Goal: Task Accomplishment & Management: Complete application form

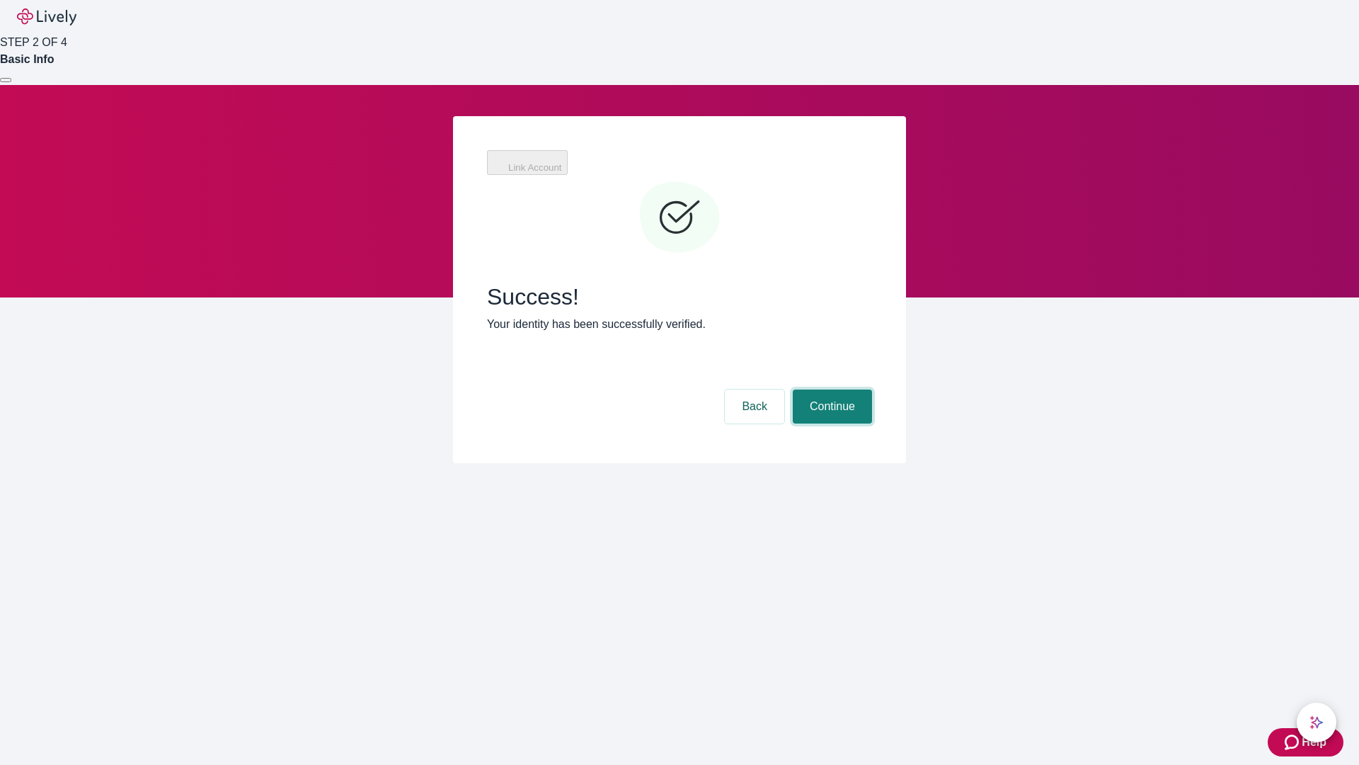
click at [831, 389] on button "Continue" at bounding box center [832, 406] width 79 height 34
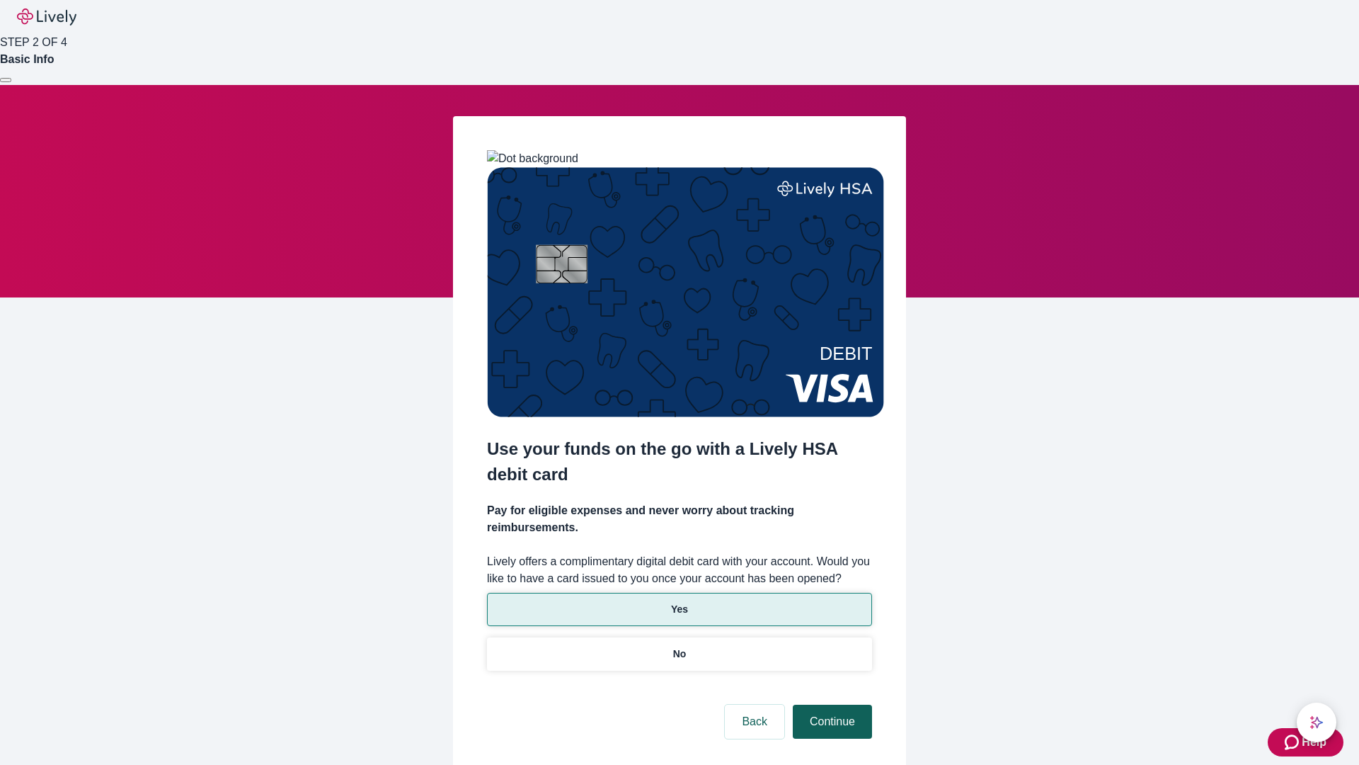
click at [679, 602] on p "Yes" at bounding box center [679, 609] width 17 height 15
click at [831, 704] on button "Continue" at bounding box center [832, 721] width 79 height 34
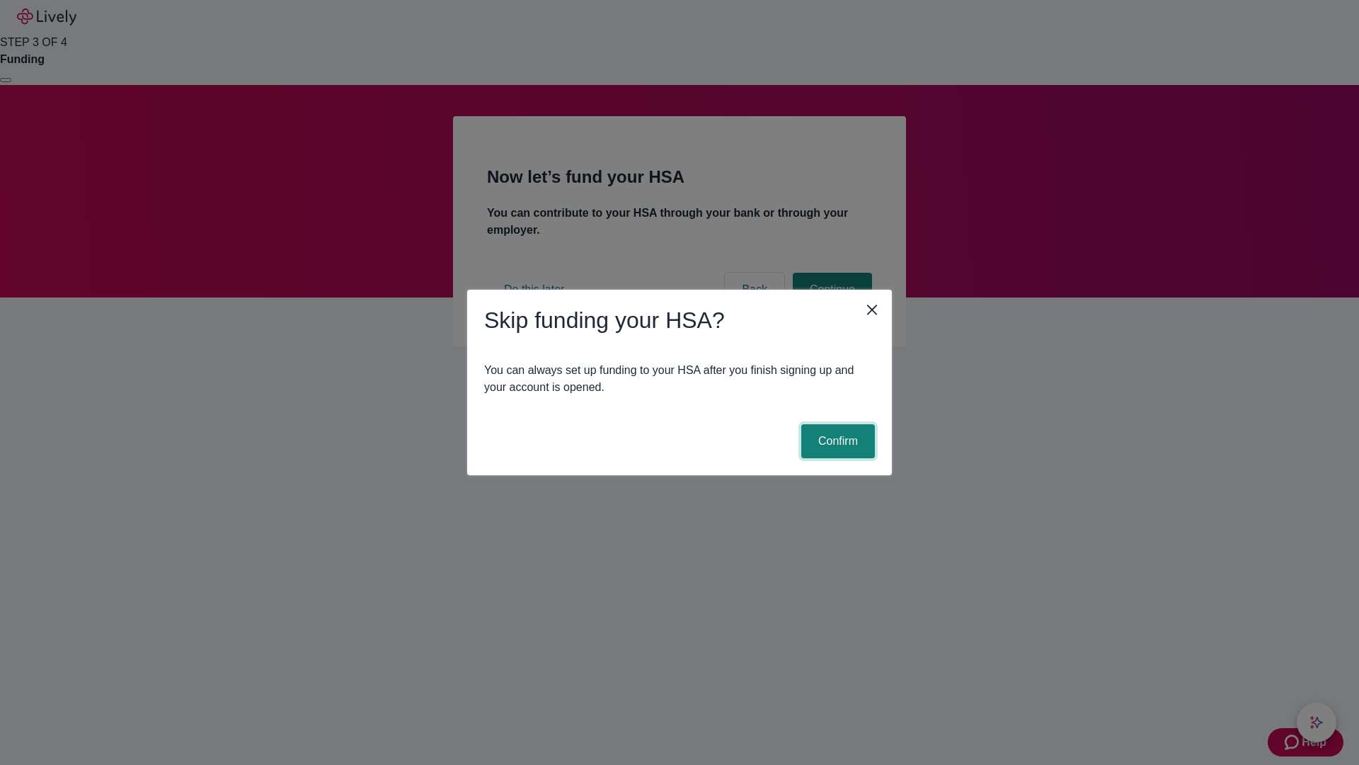
click at [836, 441] on button "Confirm" at bounding box center [838, 441] width 74 height 34
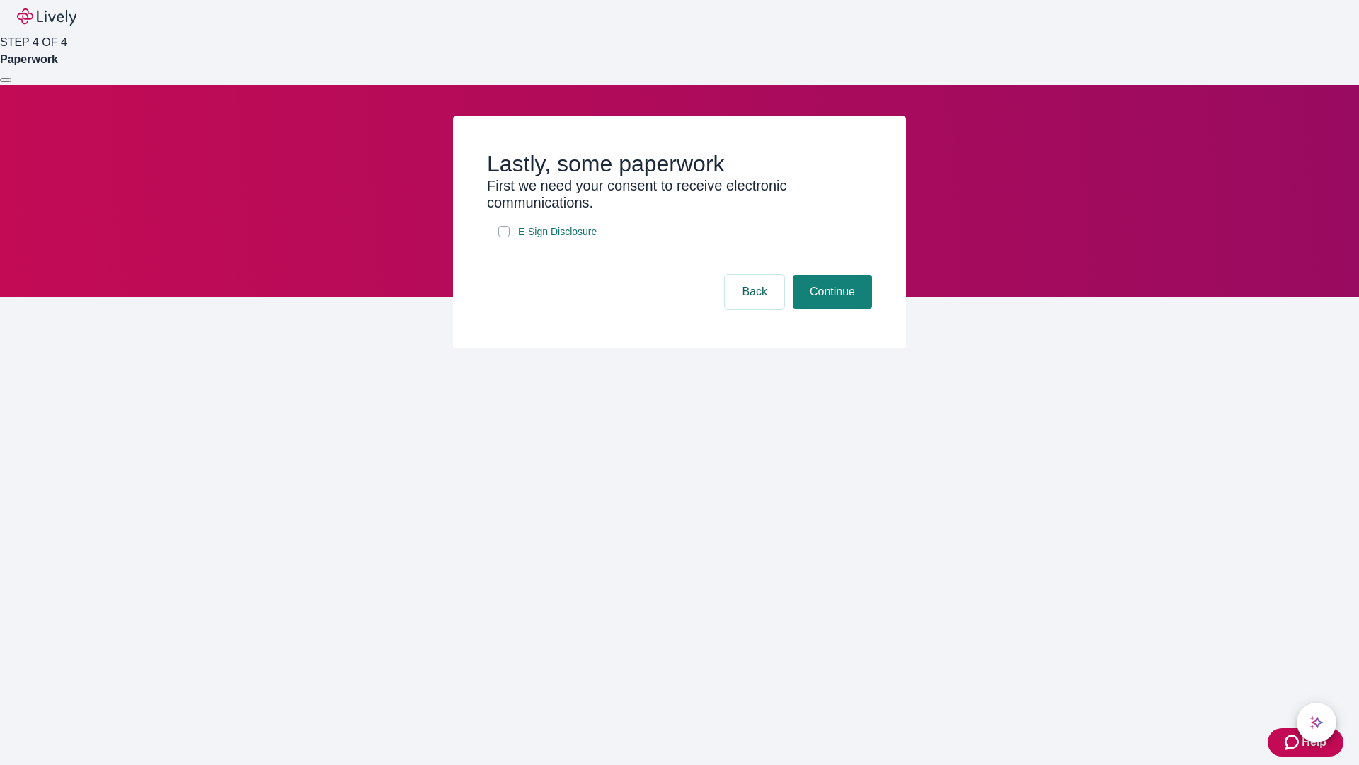
click at [504, 237] on input "E-Sign Disclosure" at bounding box center [503, 231] width 11 height 11
checkbox input "true"
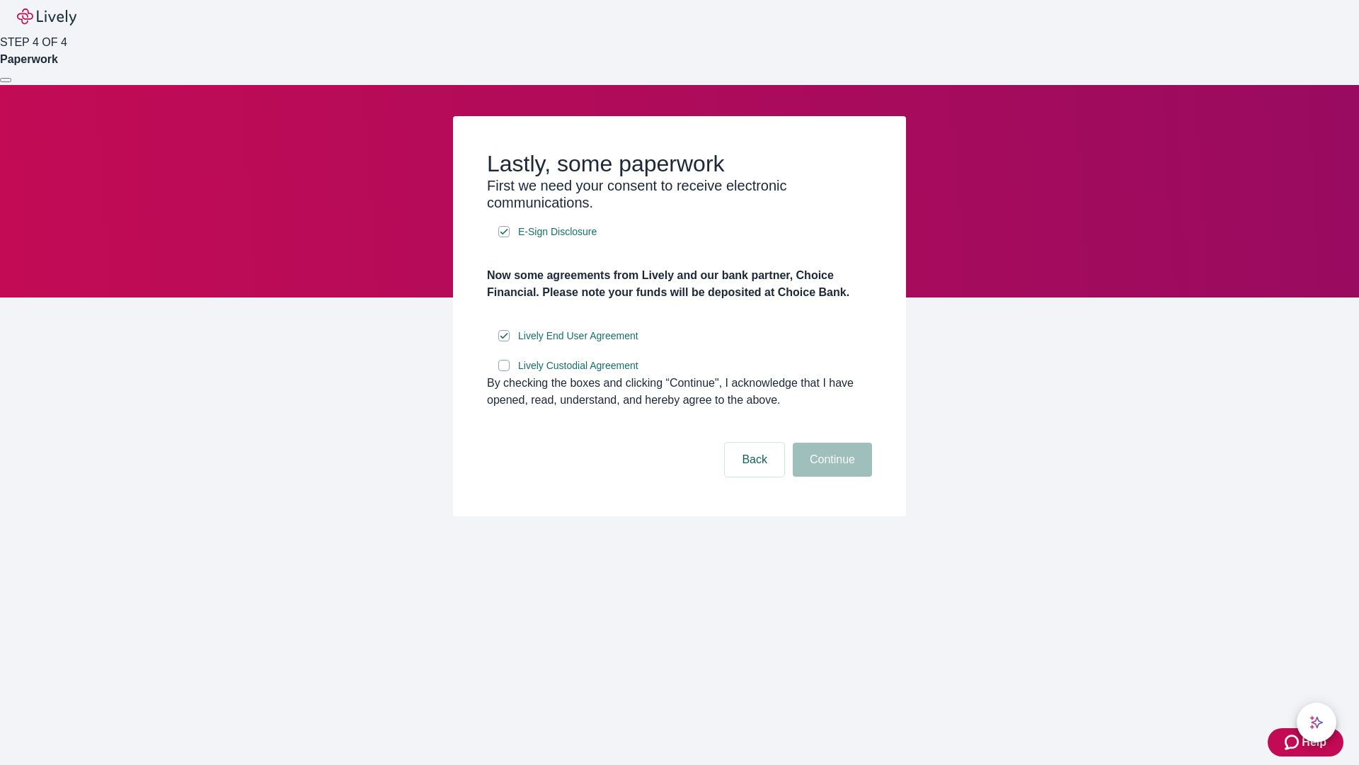
click at [504, 371] on input "Lively Custodial Agreement" at bounding box center [503, 365] width 11 height 11
checkbox input "true"
click at [831, 477] on button "Continue" at bounding box center [832, 460] width 79 height 34
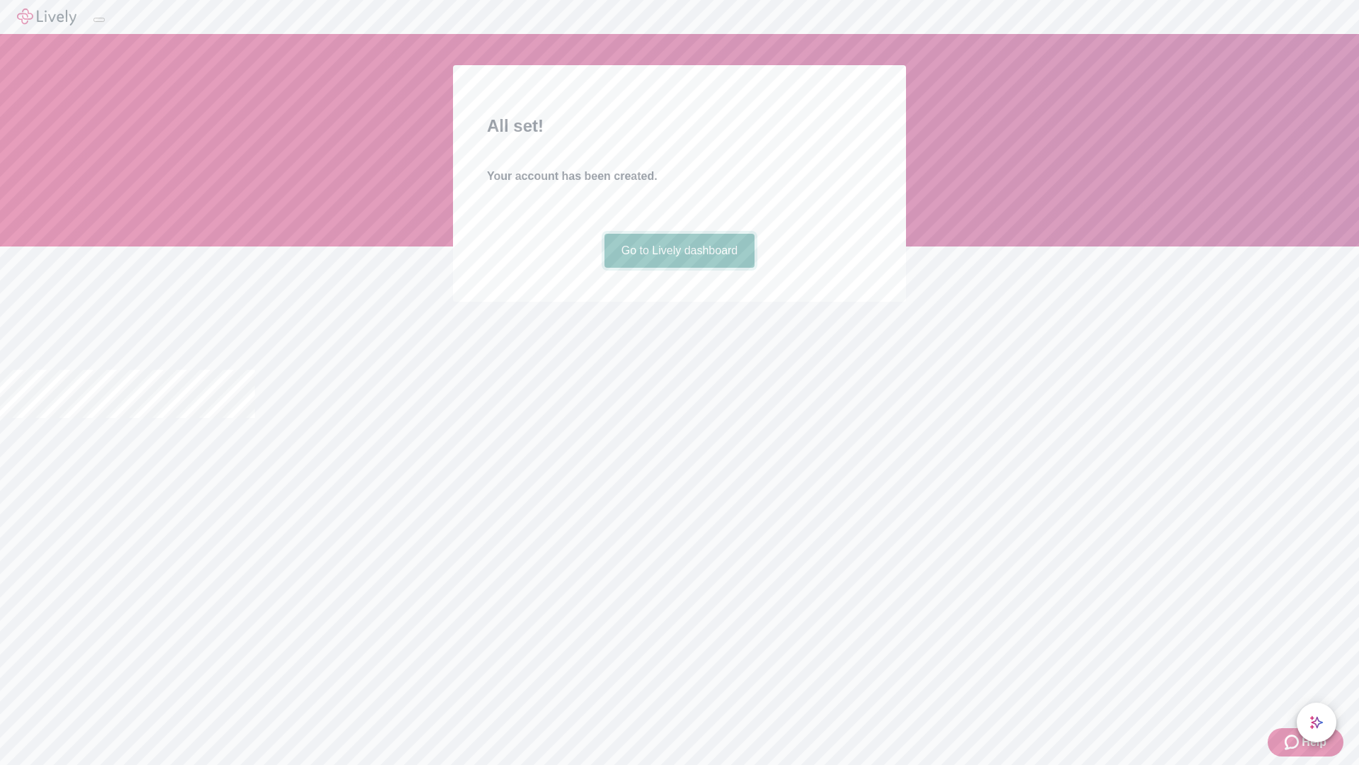
click at [679, 268] on link "Go to Lively dashboard" at bounding box center [680, 251] width 151 height 34
